Goal: Task Accomplishment & Management: Manage account settings

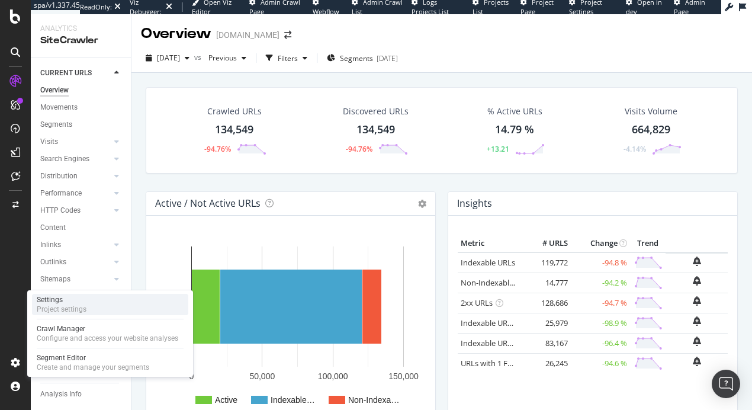
click at [69, 313] on div "Project settings" at bounding box center [62, 308] width 50 height 9
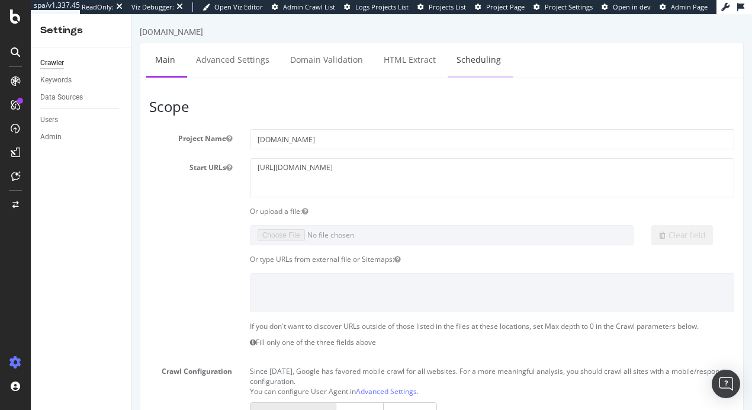
click at [484, 67] on link "Scheduling" at bounding box center [479, 59] width 62 height 33
